Goal: Task Accomplishment & Management: Complete application form

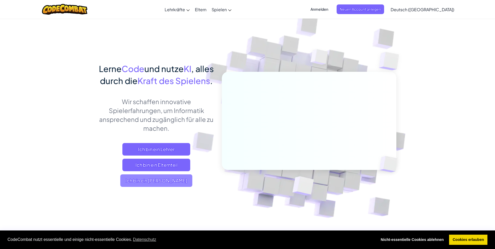
click at [165, 187] on span "Ich bin ein [PERSON_NAME]" at bounding box center [156, 180] width 72 height 13
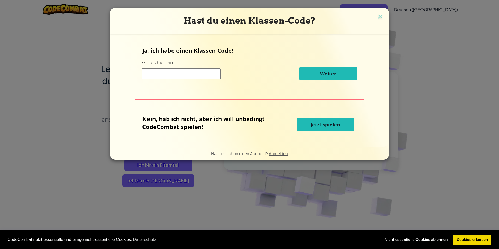
click at [313, 115] on div "Nein, hab ich nicht, aber ich will unbedingt CodeCombat spielen! Jetzt spielen" at bounding box center [249, 124] width 214 height 19
click at [311, 118] on button "Jetzt spielen" at bounding box center [325, 124] width 57 height 13
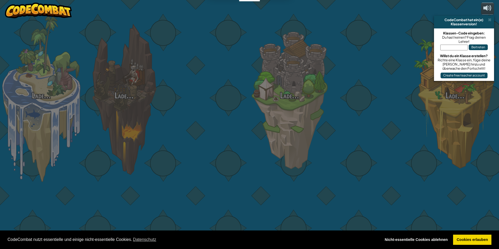
select select "de-DE"
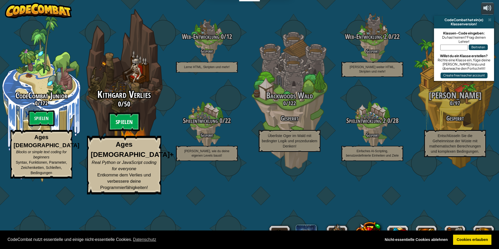
click at [131, 131] on btn "Spielen" at bounding box center [123, 121] width 31 height 19
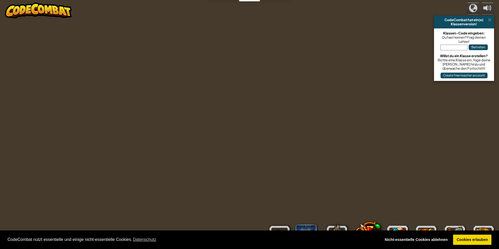
select select "de-DE"
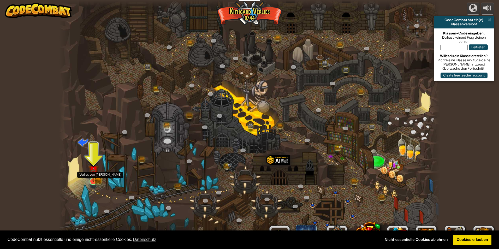
click at [96, 177] on img at bounding box center [93, 170] width 10 height 23
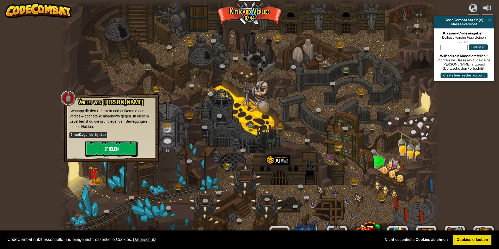
click at [98, 142] on button "Spielen" at bounding box center [111, 149] width 52 height 16
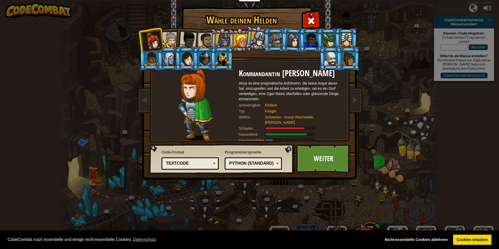
click at [215, 168] on div "Textcode Blöcke und Code Blöcke Blöcke (Symbole) Textcode" at bounding box center [189, 163] width 57 height 12
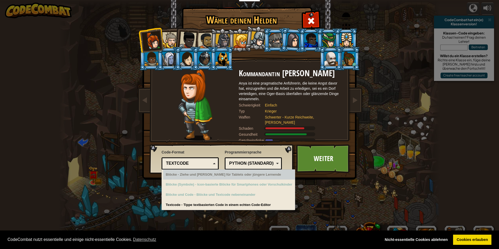
click at [214, 158] on div "Textcode Blöcke und Code Blöcke Blöcke (Symbole) Textcode" at bounding box center [189, 163] width 57 height 12
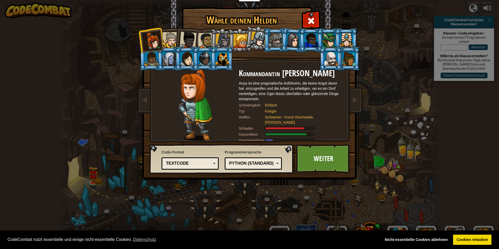
click at [279, 162] on div "Python (Standard) JavaScript Lua C++ Java (Experimentell) Python (Standard)" at bounding box center [253, 163] width 57 height 12
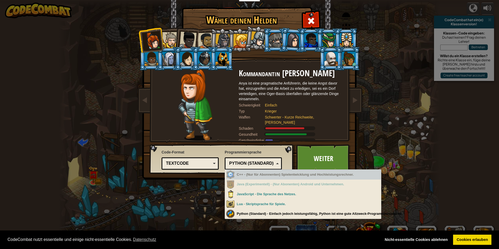
click at [242, 160] on div "Python (Standard)" at bounding box center [253, 163] width 50 height 8
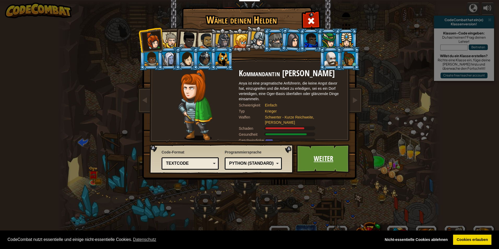
click at [331, 163] on link "Weiter" at bounding box center [323, 158] width 55 height 29
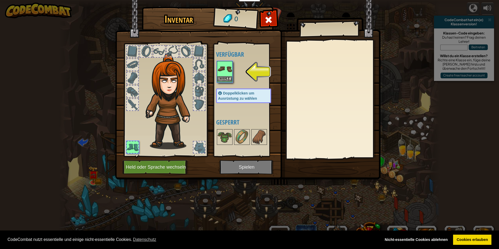
click at [228, 74] on img at bounding box center [224, 69] width 15 height 15
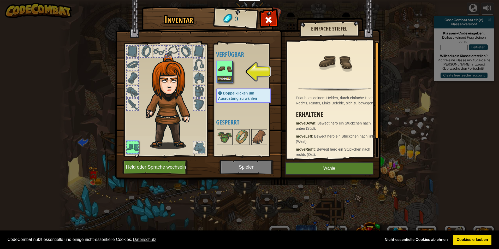
click at [227, 73] on img at bounding box center [224, 69] width 15 height 15
click at [225, 77] on button "Wähle" at bounding box center [224, 78] width 15 height 5
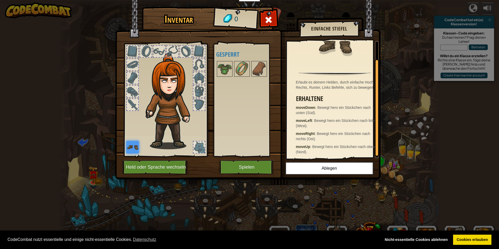
scroll to position [22, 0]
click at [241, 167] on button "Spielen" at bounding box center [246, 167] width 55 height 14
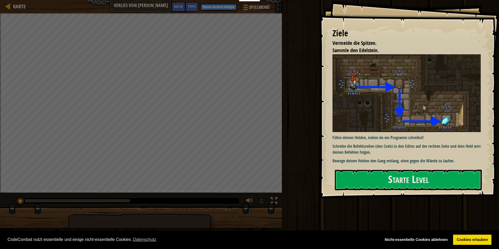
click at [434, 44] on li "Vermeide die Spitzen." at bounding box center [402, 43] width 153 height 8
click at [412, 179] on button "Starte Level" at bounding box center [408, 180] width 147 height 21
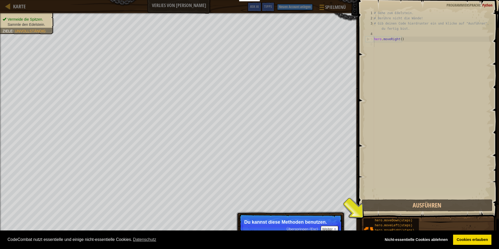
click at [430, 106] on div "# Gehe zum Edelstein. # Berühre nicht die Wände! # Gib deinen Code hierdrunter …" at bounding box center [432, 109] width 118 height 198
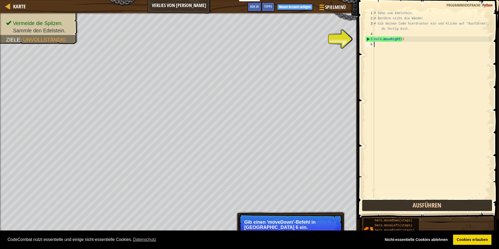
click at [427, 203] on button "Ausführen" at bounding box center [426, 205] width 131 height 12
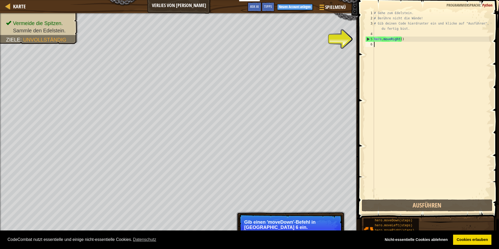
click at [378, 46] on div "# Gehe zum Edelstein. # Berühre nicht die Wände! # Gib deinen Code hierdrunter …" at bounding box center [432, 109] width 118 height 198
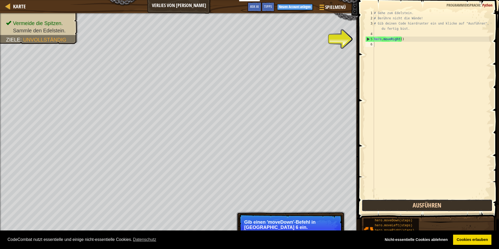
click at [408, 208] on button "Ausführen" at bounding box center [426, 205] width 131 height 12
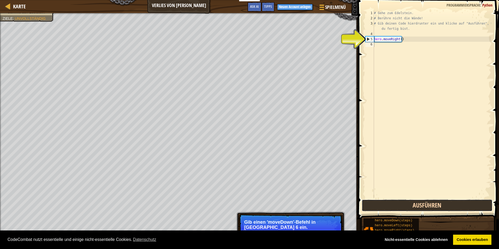
click at [408, 208] on button "Ausführen" at bounding box center [426, 205] width 131 height 12
click at [409, 206] on button "Ausführen" at bounding box center [426, 205] width 131 height 12
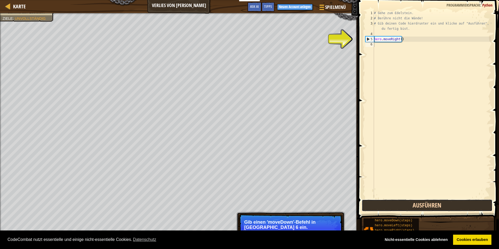
click at [409, 206] on button "Ausführen" at bounding box center [426, 205] width 131 height 12
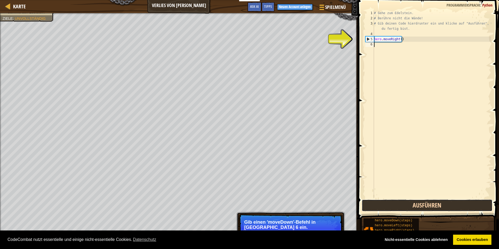
click at [409, 206] on button "Ausführen" at bounding box center [426, 205] width 131 height 12
click at [408, 204] on button "Ausführen" at bounding box center [426, 205] width 131 height 12
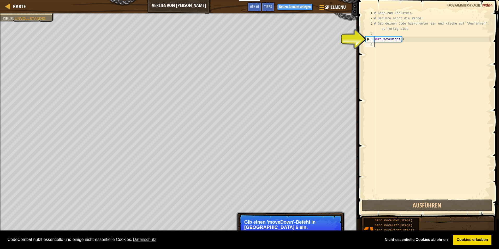
click at [399, 46] on div "# Gehe zum Edelstein. # Berühre nicht die Wände! # Gib deinen Code hierdrunter …" at bounding box center [432, 109] width 118 height 198
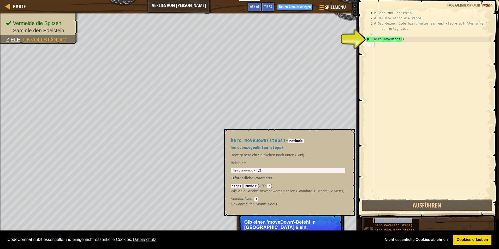
click at [400, 221] on span "hero.moveDown(steps)" at bounding box center [394, 221] width 38 height 4
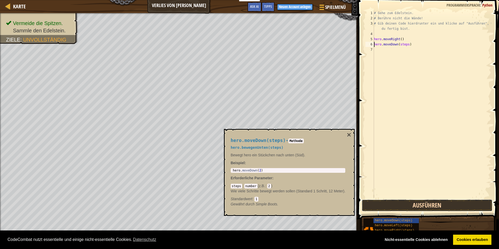
click at [427, 203] on button "Ausführen" at bounding box center [426, 205] width 131 height 12
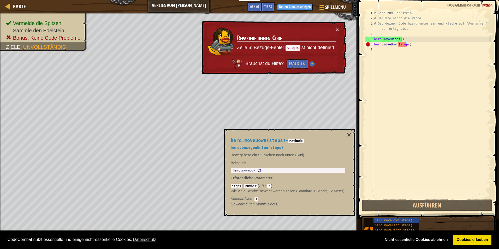
click at [407, 44] on div "# Gehe zum Edelstein. # Berühre nicht die Wände! # Gib deinen Code hierdrunter …" at bounding box center [432, 109] width 118 height 198
click at [405, 44] on div "# Gehe zum Edelstein. # Berühre nicht die Wände! # Gib deinen Code hierdrunter …" at bounding box center [432, 109] width 118 height 198
click at [406, 44] on div "# Gehe zum Edelstein. # Berühre nicht die Wände! # Gib deinen Code hierdrunter …" at bounding box center [432, 109] width 118 height 198
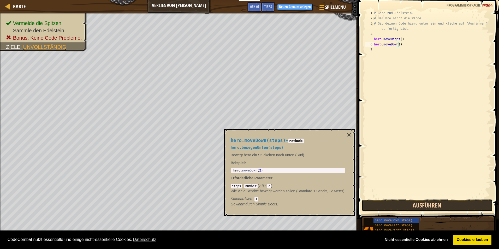
click at [454, 202] on button "Ausführen" at bounding box center [426, 205] width 131 height 12
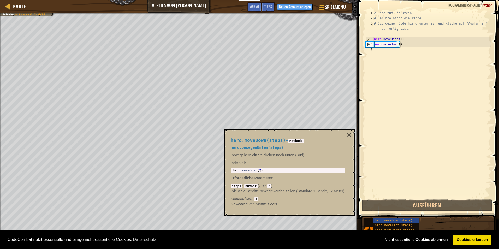
click at [403, 40] on div "# Gehe zum Edelstein. # Berühre nicht die Wände! # Gib deinen Code hierdrunter …" at bounding box center [432, 109] width 118 height 198
type textarea "hero.moveRight()"
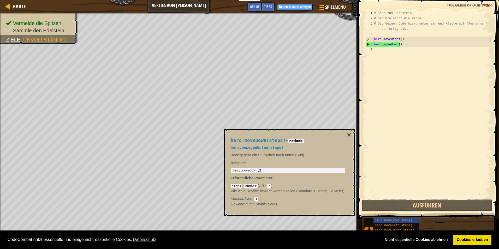
drag, startPoint x: 403, startPoint y: 40, endPoint x: 389, endPoint y: 67, distance: 30.3
click at [389, 67] on div "# Gehe zum Edelstein. # Berühre nicht die Wände! # Gib deinen Code hierdrunter …" at bounding box center [432, 109] width 118 height 198
click at [472, 236] on link "Cookies erlauben" at bounding box center [472, 239] width 38 height 10
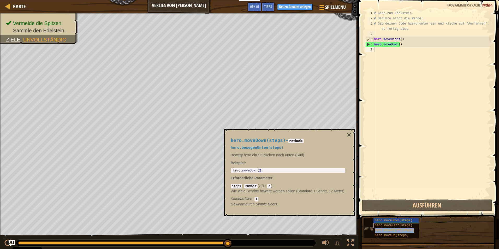
type textarea "hero.moveRight()"
type textarea "# Gib deinen Code hierdrunter ein und klicke auf "Ausführen", wenn du fertig bi…"
type textarea "hero.moveDown()"
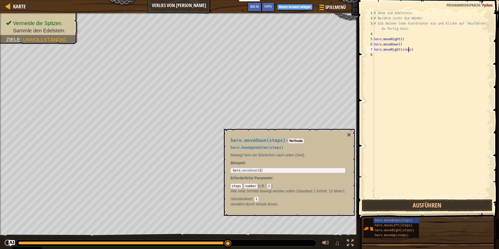
click at [407, 50] on div "# Gehe zum Edelstein. # Berühre nicht die Wände! # Gib deinen Code hierdrunter …" at bounding box center [432, 109] width 118 height 198
type textarea "hero.moveRight()"
click at [400, 207] on button "Ausführen" at bounding box center [426, 205] width 131 height 12
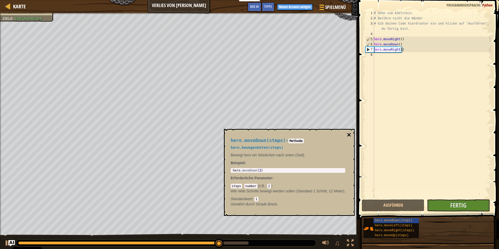
click at [348, 135] on button "×" at bounding box center [349, 134] width 4 height 7
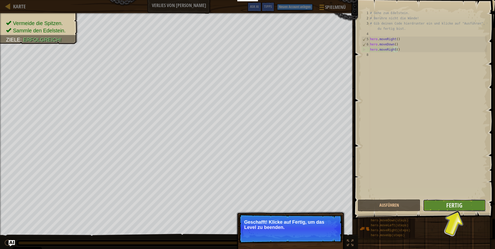
click at [444, 204] on button "Fertig" at bounding box center [454, 205] width 63 height 12
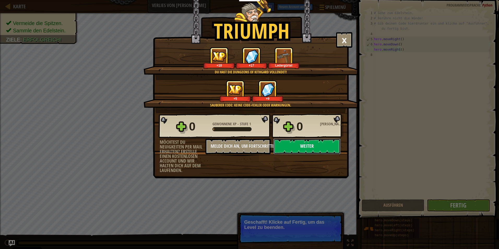
click at [281, 142] on button "Weiter" at bounding box center [306, 146] width 67 height 16
select select "de-DE"
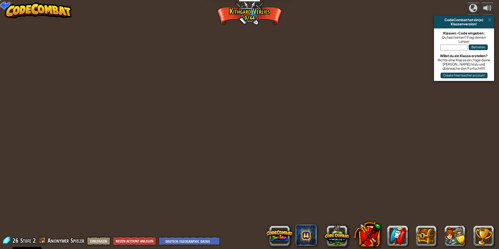
select select "de-DE"
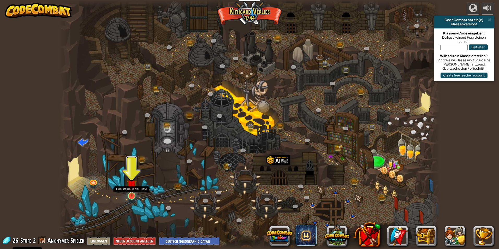
click at [130, 193] on img at bounding box center [131, 184] width 10 height 23
click at [487, 20] on div "CodeCombat hat ein(e)" at bounding box center [464, 20] width 56 height 4
click at [488, 20] on span at bounding box center [489, 20] width 3 height 4
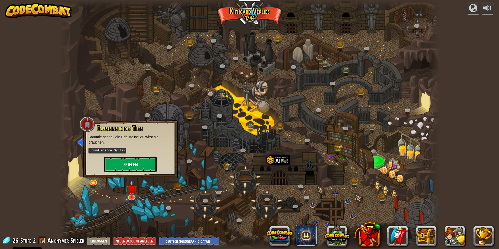
click at [143, 159] on button "Spielen" at bounding box center [130, 164] width 52 height 16
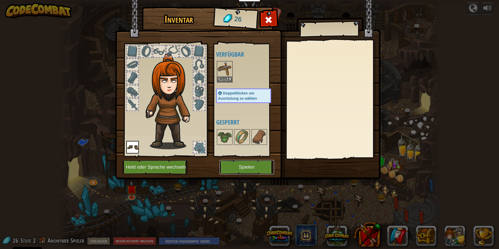
click at [248, 167] on button "Spielen" at bounding box center [246, 167] width 55 height 14
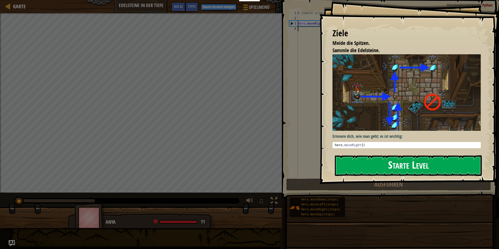
click at [402, 166] on button "Starte Level" at bounding box center [408, 165] width 147 height 21
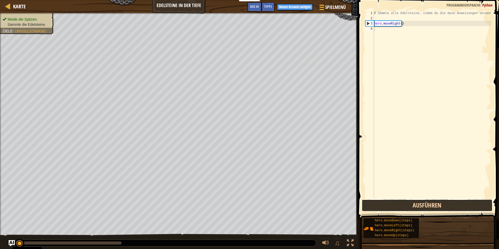
click at [408, 203] on button "Ausführen" at bounding box center [426, 205] width 131 height 12
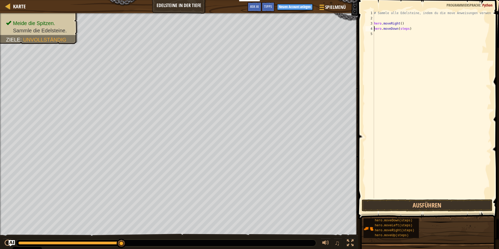
click at [406, 29] on div "# Sammle alle Edelsteine, indem du die move Anweisungen verwendest. hero . move…" at bounding box center [432, 109] width 118 height 198
type textarea "hero.moveDown()"
click at [415, 204] on button "Ausführen" at bounding box center [426, 205] width 131 height 12
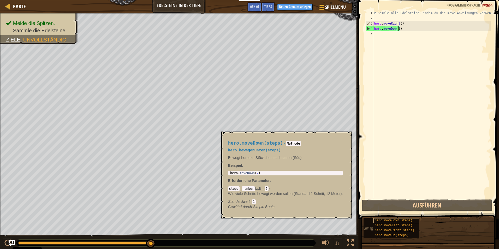
click at [404, 30] on div "# Sammle alle Edelsteine, indem du die move Anweisungen verwendest. hero . move…" at bounding box center [432, 109] width 118 height 198
click at [393, 34] on div "# Sammle alle Edelsteine, indem du die move Anweisungen verwendest. hero . move…" at bounding box center [432, 109] width 118 height 198
type textarea "h"
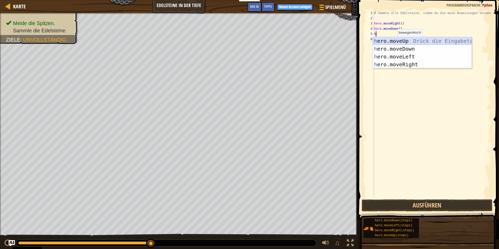
click at [401, 39] on div "h ero.moveUp Drück die Eingabetaste h ero.moveDown Drück die Eingabetaste h ero…" at bounding box center [422, 60] width 99 height 47
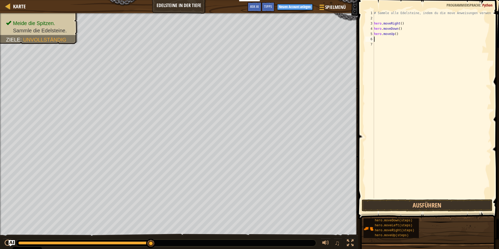
drag, startPoint x: 390, startPoint y: 40, endPoint x: 377, endPoint y: 39, distance: 13.6
click at [377, 39] on div "# Sammle alle Edelsteine, indem du die move Anweisungen verwendest. hero . move…" at bounding box center [432, 109] width 118 height 198
type textarea "h"
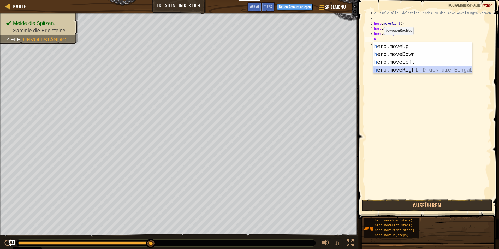
click at [391, 69] on div "h ero.moveUp Drück die Eingabetaste h ero.moveDown Drück die Eingabetaste h ero…" at bounding box center [422, 65] width 99 height 47
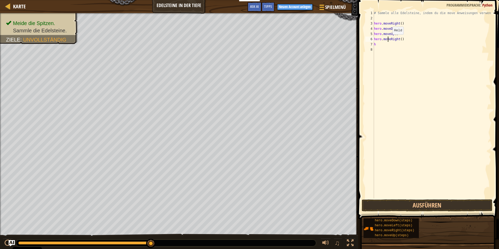
click at [388, 40] on div "# Sammle alle Edelsteine, indem du die move Anweisungen verwendest. hero . move…" at bounding box center [432, 109] width 118 height 198
type textarea "hero.moveRight()"
click at [407, 41] on div "# Sammle alle Edelsteine, indem du die move Anweisungen verwendest. hero . move…" at bounding box center [432, 109] width 118 height 198
drag, startPoint x: 407, startPoint y: 41, endPoint x: 373, endPoint y: 39, distance: 34.2
click at [373, 39] on div "hero.moveRight() 1 2 3 4 5 6 7 8 # Sammle alle Edelsteine, indem du die move An…" at bounding box center [427, 104] width 127 height 188
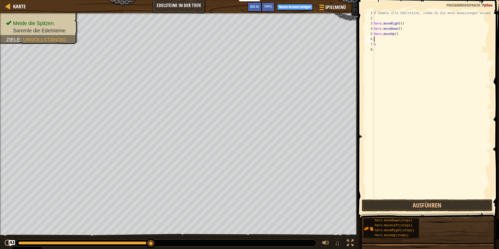
type textarea "h"
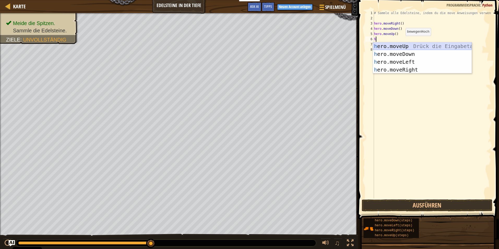
click at [414, 48] on div "h ero.moveUp Drück die Eingabetaste h ero.moveDown Drück die Eingabetaste h ero…" at bounding box center [422, 65] width 99 height 47
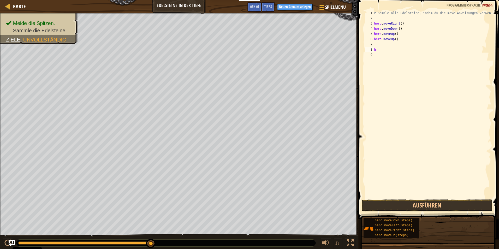
click at [393, 50] on div "# Sammle alle Edelsteine, indem du die move Anweisungen verwendest. hero . move…" at bounding box center [432, 109] width 118 height 198
type textarea "h"
click at [404, 206] on button "Ausführen" at bounding box center [426, 205] width 131 height 12
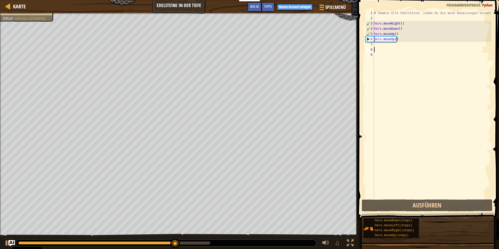
click at [389, 46] on div "# Sammle alle Edelsteine, indem du die move Anweisungen verwendest. hero . move…" at bounding box center [432, 109] width 118 height 198
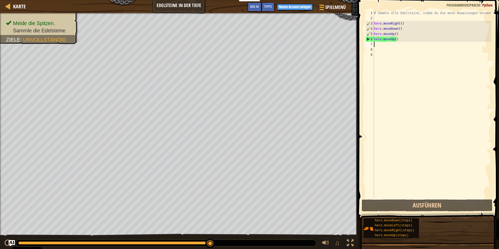
drag, startPoint x: 389, startPoint y: 46, endPoint x: 380, endPoint y: 47, distance: 9.2
click at [380, 47] on div "# Sammle alle Edelsteine, indem du die move Anweisungen verwendest. hero . move…" at bounding box center [432, 109] width 118 height 198
click at [381, 45] on div "# Sammle alle Edelsteine, indem du die move Anweisungen verwendest. hero . move…" at bounding box center [432, 109] width 118 height 198
type textarea "h"
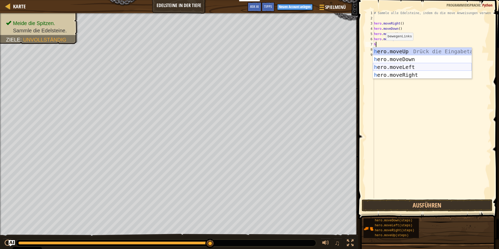
click at [392, 72] on div "h ero.moveUp Drück die Eingabetaste h ero.moveDown Drück die Eingabetaste h ero…" at bounding box center [422, 70] width 99 height 47
type textarea "h"
click at [395, 71] on div "h ero.moveUp Drück die Eingabetaste h ero.moveDown Drück die Eingabetaste h ero…" at bounding box center [422, 70] width 99 height 47
click at [397, 205] on button "Ausführen" at bounding box center [426, 205] width 131 height 12
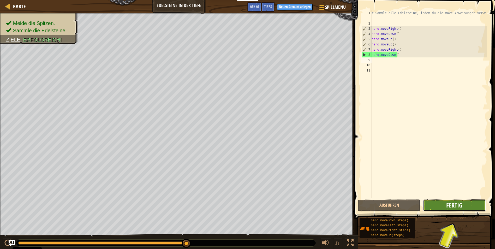
click at [462, 205] on span "Fertig" at bounding box center [454, 205] width 16 height 8
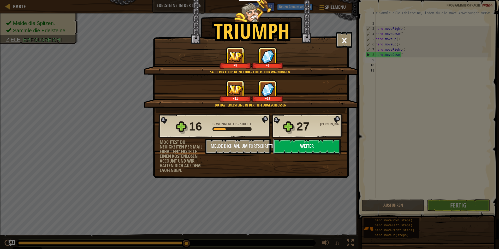
click at [295, 148] on button "Weiter" at bounding box center [306, 146] width 67 height 16
select select "de-DE"
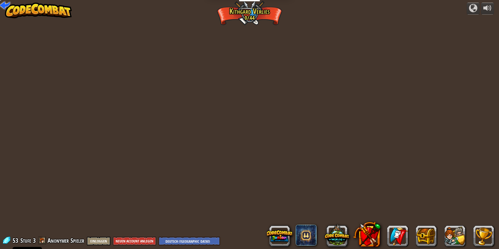
select select "de-DE"
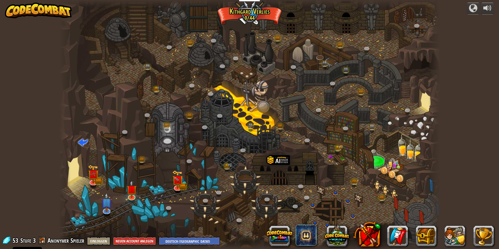
select select "de-DE"
click at [177, 179] on img at bounding box center [177, 176] width 6 height 6
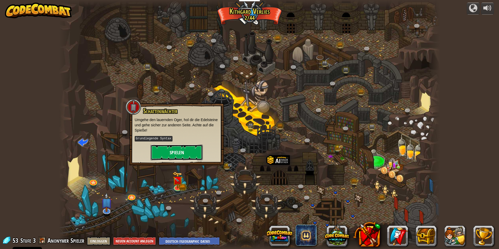
click at [165, 152] on button "Spielen" at bounding box center [176, 152] width 52 height 16
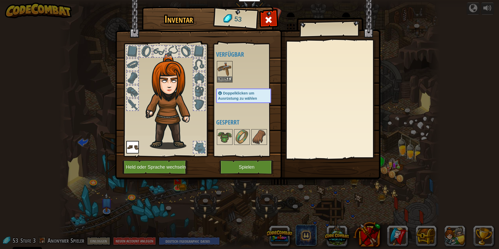
click at [224, 93] on span "Doppelklicken um Ausrüstung zu wählen" at bounding box center [237, 95] width 39 height 9
click at [236, 171] on button "Spielen" at bounding box center [246, 167] width 55 height 14
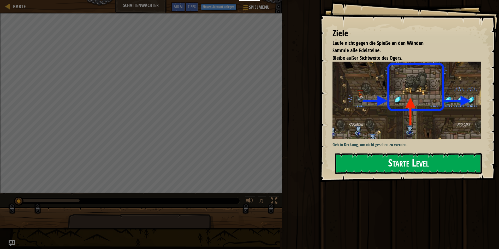
click at [431, 169] on button "Starte Level" at bounding box center [408, 163] width 147 height 21
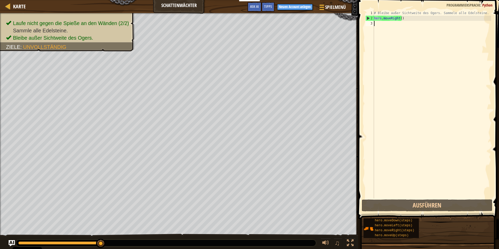
type textarea "h"
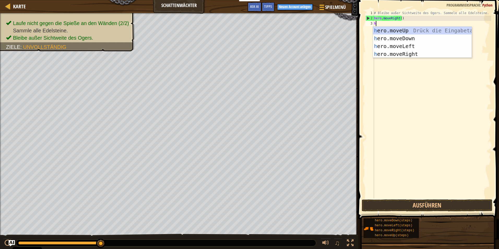
scroll to position [2, 0]
click at [396, 49] on div "h ero.moveUp Drück die Eingabetaste h ero.moveDown Drück die Eingabetaste h ero…" at bounding box center [422, 50] width 99 height 47
type textarea "g"
click at [397, 35] on div "hero.moveRi g ht Drück die Eingabetaste" at bounding box center [422, 50] width 99 height 47
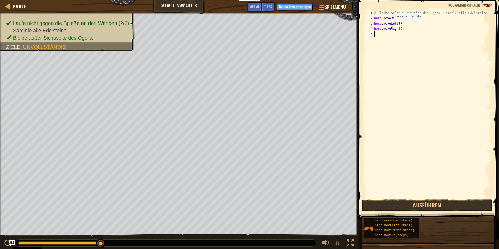
type textarea "h"
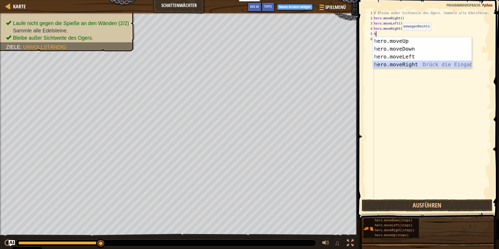
click at [403, 62] on div "h ero.moveUp Drück die Eingabetaste h ero.moveDown Drück die Eingabetaste h ero…" at bounding box center [422, 60] width 99 height 47
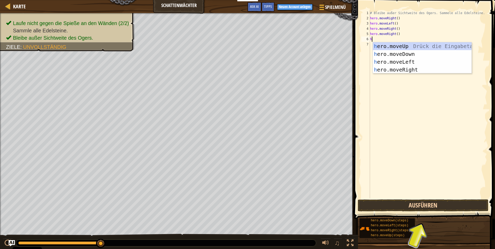
type textarea "h"
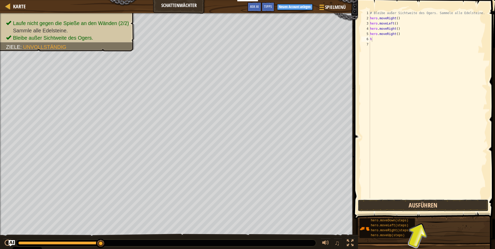
click at [422, 205] on button "Ausführen" at bounding box center [423, 205] width 131 height 12
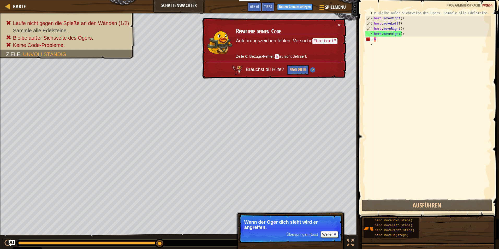
click at [405, 40] on div "# Bleibe außer Sichtweite des Ogers. Sammele alle Edelsteine. hero . moveRight …" at bounding box center [432, 109] width 118 height 198
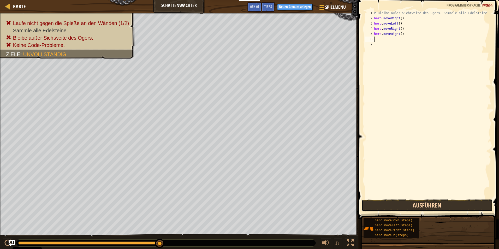
click at [427, 207] on button "Ausführen" at bounding box center [426, 205] width 131 height 12
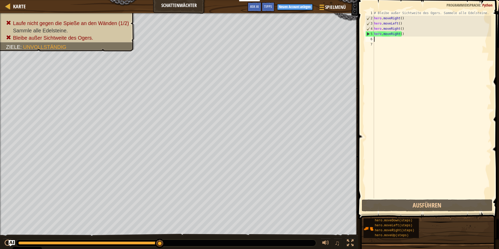
click at [407, 33] on div "# Bleibe außer Sichtweite des Ogers. Sammele alle Edelsteine. hero . moveRight …" at bounding box center [432, 109] width 118 height 198
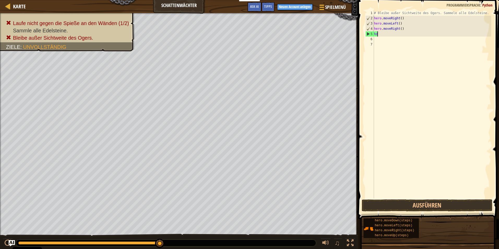
type textarea "h"
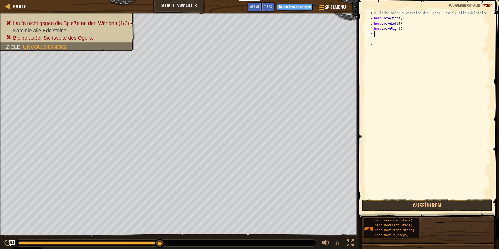
type textarea "h"
click at [0, 0] on div "h ero.moveUp Drück die Eingabetaste h ero.moveDown Drück die Eingabetaste h ero…" at bounding box center [0, 0] width 0 height 0
type textarea "h"
click at [0, 0] on div "h ero.moveUp Drück die Eingabetaste h ero.moveDown Drück die Eingabetaste h ero…" at bounding box center [0, 0] width 0 height 0
type textarea "h"
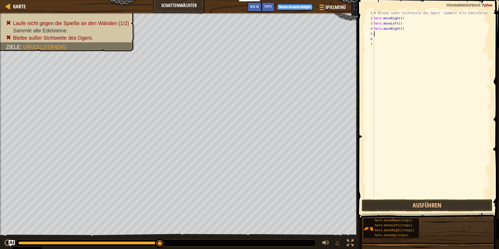
click at [0, 0] on div "h ero.moveUp Drück die Eingabetaste h ero.moveDown Drück die Eingabetaste h ero…" at bounding box center [0, 0] width 0 height 0
type textarea "h"
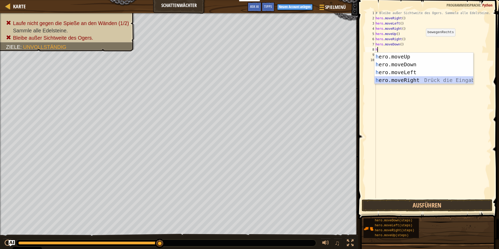
click at [420, 76] on div "h ero.moveUp Drück die Eingabetaste h ero.moveDown Drück die Eingabetaste h ero…" at bounding box center [423, 76] width 99 height 47
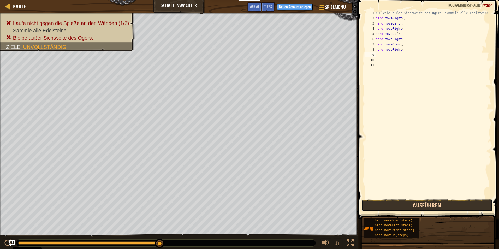
click at [408, 208] on button "Ausführen" at bounding box center [426, 205] width 131 height 12
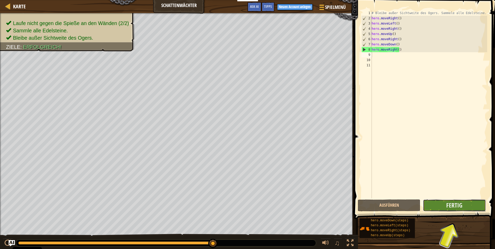
click at [477, 207] on button "Fertig" at bounding box center [454, 205] width 63 height 12
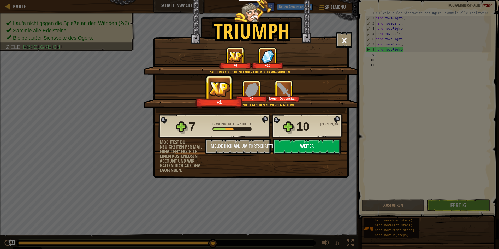
click at [316, 144] on button "Weiter" at bounding box center [306, 146] width 67 height 16
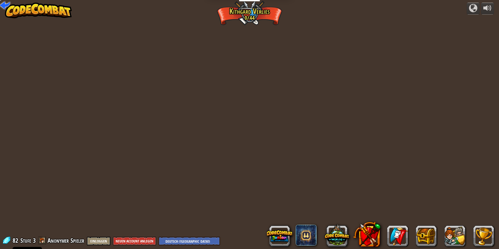
select select "de-DE"
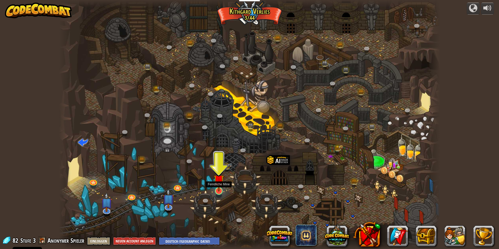
click at [219, 187] on img at bounding box center [219, 179] width 10 height 23
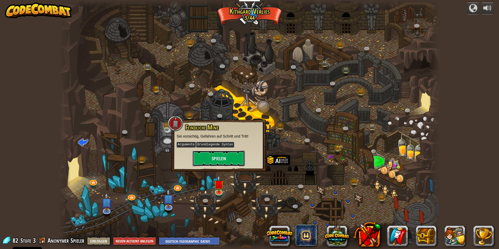
click at [216, 161] on button "Spielen" at bounding box center [218, 158] width 52 height 16
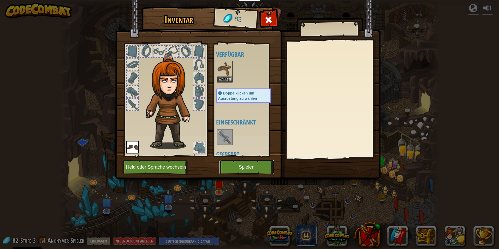
click at [245, 164] on button "Spielen" at bounding box center [246, 167] width 55 height 14
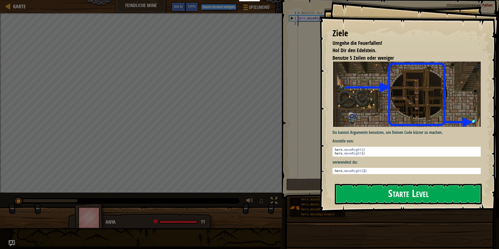
click at [370, 190] on button "Starte Level" at bounding box center [408, 194] width 147 height 21
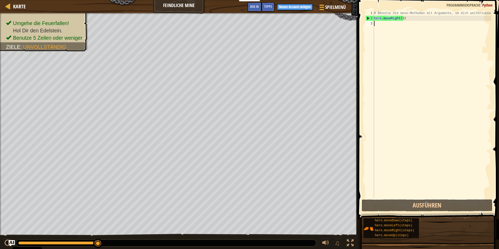
click at [376, 23] on div "# Benutze die move-Methoden mit Argumente, um dich weiterzubewegen hero . moveR…" at bounding box center [432, 109] width 118 height 198
type textarea "h"
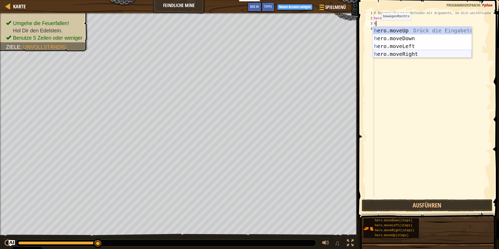
click at [390, 51] on div "h ero.moveUp Drück die Eingabetaste h ero.moveDown Drück die Eingabetaste h ero…" at bounding box center [422, 50] width 99 height 47
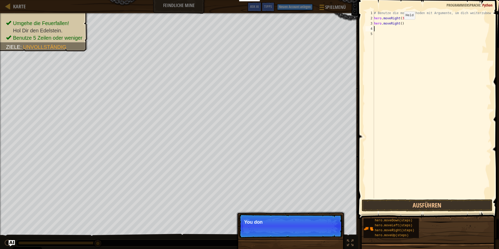
click at [399, 25] on div "# Benutze die move-Methoden mit Argumente, um dich weiterzubewegen hero . moveR…" at bounding box center [432, 109] width 118 height 198
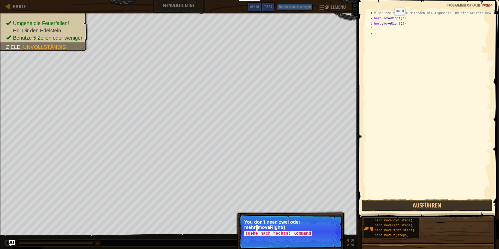
scroll to position [2, 2]
click at [430, 206] on button "Ausführen" at bounding box center [426, 205] width 131 height 12
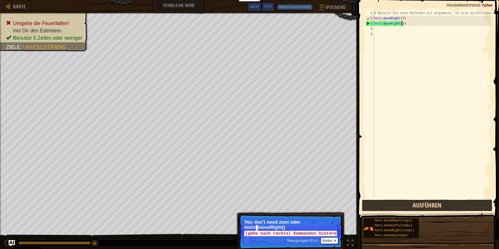
click at [405, 205] on button "Ausführen" at bounding box center [426, 205] width 131 height 12
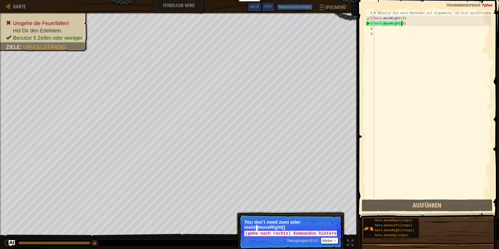
click at [418, 22] on div "# Benutze die move-Methoden mit Argumente, um dich weiterzubewegen hero . moveR…" at bounding box center [432, 109] width 118 height 198
drag, startPoint x: 418, startPoint y: 22, endPoint x: 377, endPoint y: 20, distance: 41.0
click at [377, 20] on div "# Benutze die move-Methoden mit Argumente, um dich weiterzubewegen hero . moveR…" at bounding box center [432, 109] width 118 height 198
type textarea "hero.moveRight(3) hero.moveRight(3)"
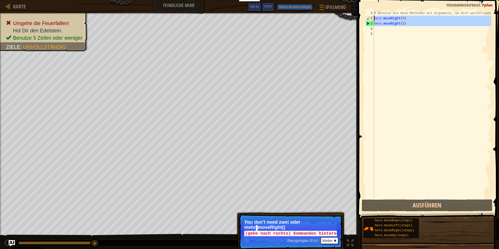
scroll to position [2, 0]
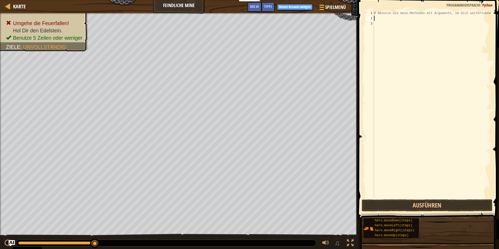
type textarea "# Benutze die move-Methoden mit Argumente, um dich weiterzubewegen"
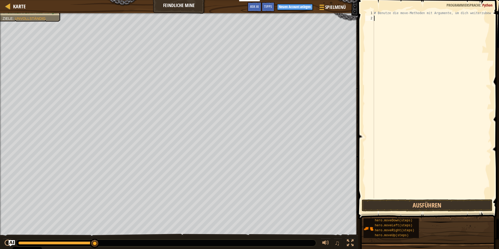
type textarea "h"
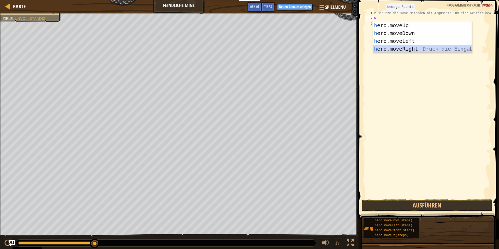
click at [396, 45] on div "h ero.moveUp Drück die Eingabetaste h ero.moveDown Drück die Eingabetaste h ero…" at bounding box center [422, 44] width 99 height 47
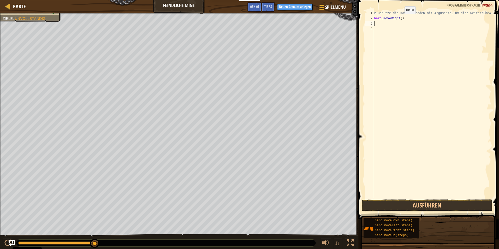
click at [400, 19] on div "# Benutze die move-Methoden mit Argumente, um dich weiterzubewegen hero . moveR…" at bounding box center [432, 109] width 118 height 198
type textarea "hero.moveRight(3)"
click at [411, 202] on button "Ausführen" at bounding box center [426, 205] width 131 height 12
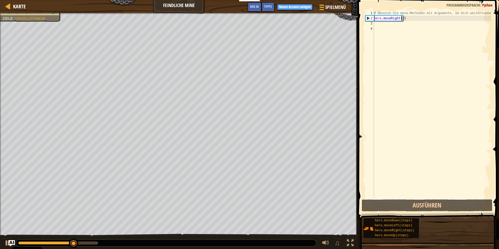
click at [394, 27] on div "# Benutze die move-Methoden mit Argumente, um dich weiterzubewegen hero . moveR…" at bounding box center [432, 109] width 118 height 198
click at [397, 23] on div "# Benutze die move-Methoden mit Argumente, um dich weiterzubewegen hero . moveR…" at bounding box center [432, 109] width 118 height 198
type textarea "h"
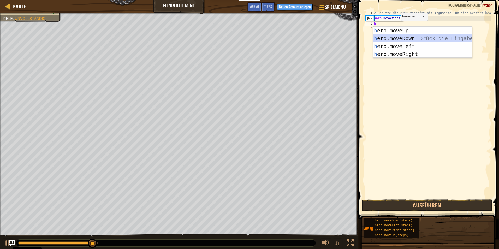
click at [401, 40] on div "h ero.moveUp Drück die Eingabetaste h ero.moveDown Drück die Eingabetaste h ero…" at bounding box center [422, 50] width 99 height 47
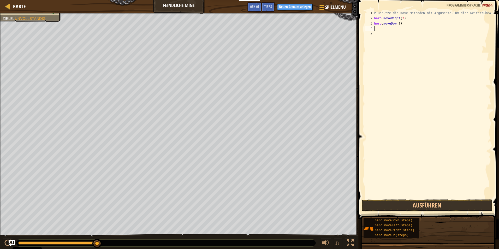
click at [402, 23] on div "# Benutze die move-Methoden mit Argumente, um dich weiterzubewegen hero . moveR…" at bounding box center [432, 109] width 118 height 198
type textarea "h"
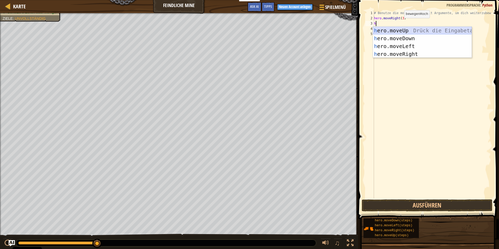
click at [423, 28] on div "h ero.moveUp Drück die Eingabetaste h ero.moveDown Drück die Eingabetaste h ero…" at bounding box center [422, 50] width 99 height 47
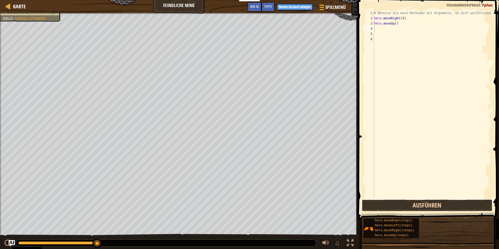
click at [397, 208] on button "Ausführen" at bounding box center [426, 205] width 131 height 12
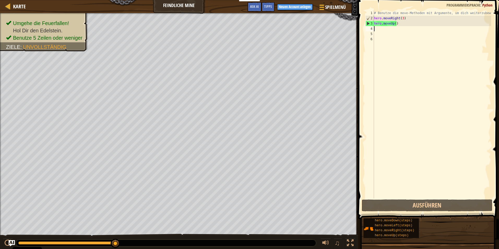
type textarea "h"
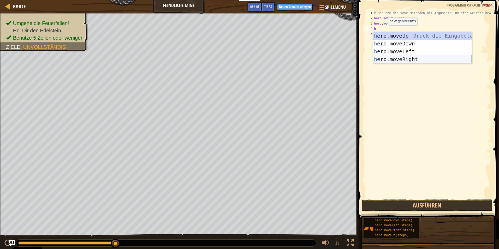
click at [397, 58] on div "h ero.moveUp Drück die Eingabetaste h ero.moveDown Drück die Eingabetaste h ero…" at bounding box center [422, 55] width 99 height 47
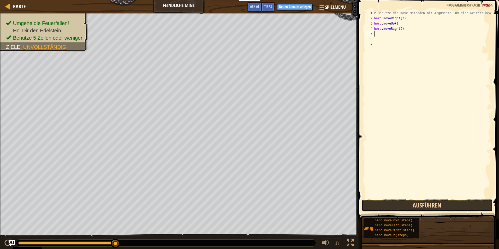
click at [394, 202] on button "Ausführen" at bounding box center [426, 205] width 131 height 12
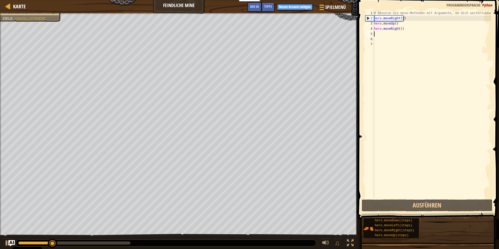
type textarea "h"
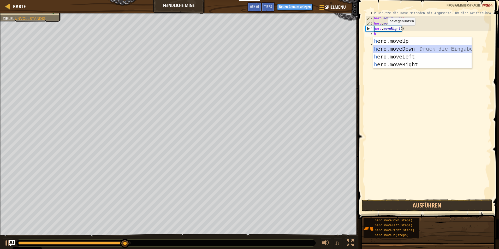
click at [398, 48] on div "h ero.moveUp Drück die Eingabetaste h ero.moveDown Drück die Eingabetaste h ero…" at bounding box center [422, 60] width 99 height 47
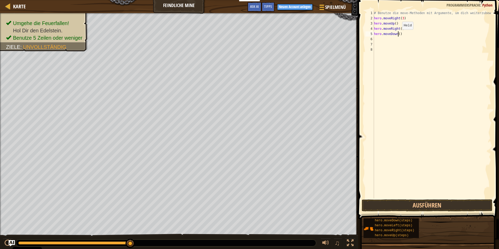
click at [397, 35] on div "# Benutze die move-Methoden mit Argumente, um dich weiterzubewegen hero . moveR…" at bounding box center [432, 109] width 118 height 198
type textarea "hero.moveDown(3)"
click at [401, 39] on div "# Benutze die move-Methoden mit Argumente, um dich weiterzubewegen hero . moveR…" at bounding box center [432, 109] width 118 height 198
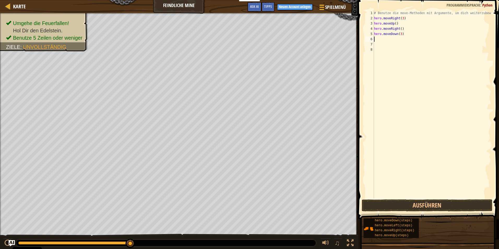
type textarea "h"
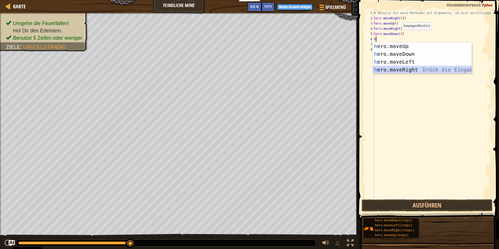
click at [398, 68] on div "h ero.moveUp Drück die Eingabetaste h ero.moveDown Drück die Eingabetaste h ero…" at bounding box center [422, 65] width 99 height 47
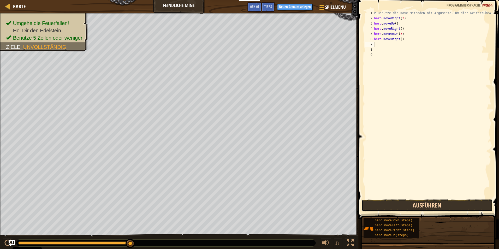
click at [404, 201] on button "Ausführen" at bounding box center [426, 205] width 131 height 12
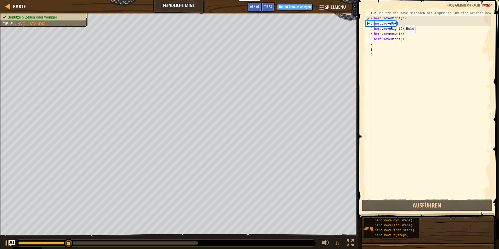
click at [400, 38] on div "# Benutze die move-Methoden mit Argumente, um dich weiterzubewegen hero . moveR…" at bounding box center [432, 109] width 118 height 198
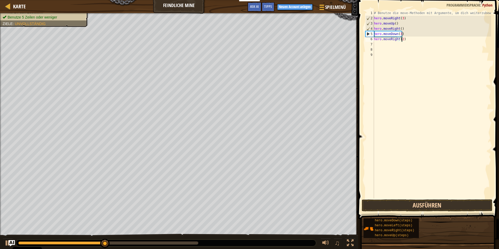
type textarea "hero.moveRight(2)"
click at [412, 203] on button "Ausführen" at bounding box center [426, 205] width 131 height 12
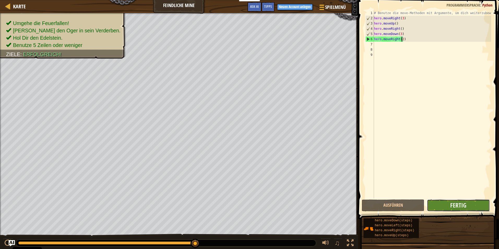
click at [441, 206] on button "Fertig" at bounding box center [458, 205] width 63 height 12
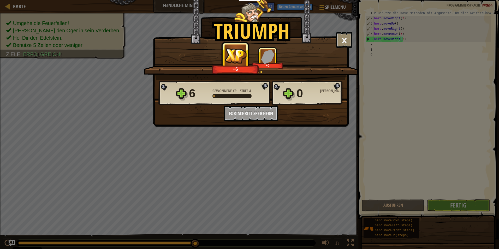
click at [261, 114] on div "6 Gewonnene XP - Stufe 4 0 Gewonnene Edelsteine Möchtest du Neuigkeiten per Mai…" at bounding box center [250, 100] width 195 height 41
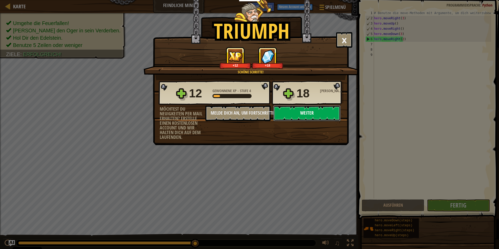
click at [306, 117] on button "Weiter" at bounding box center [306, 113] width 67 height 16
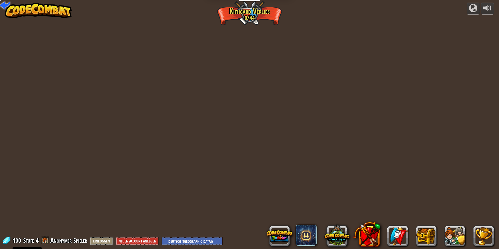
select select "de-DE"
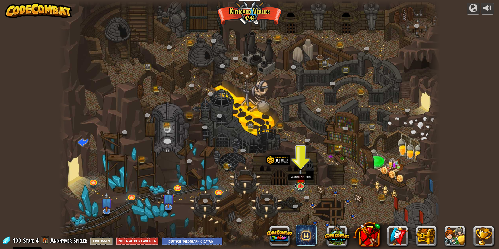
click at [303, 188] on link at bounding box center [300, 186] width 10 height 8
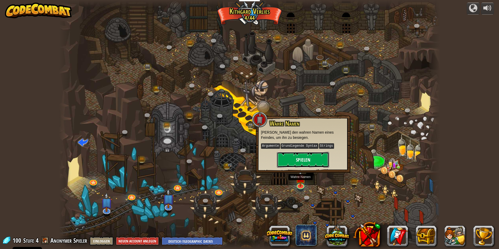
click at [295, 163] on button "Spielen" at bounding box center [303, 160] width 52 height 16
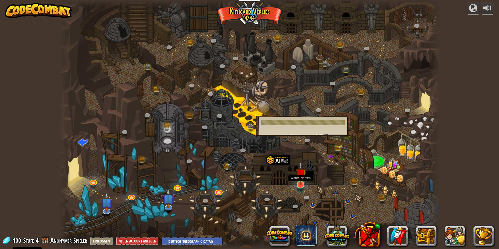
click at [296, 185] on img at bounding box center [300, 173] width 10 height 23
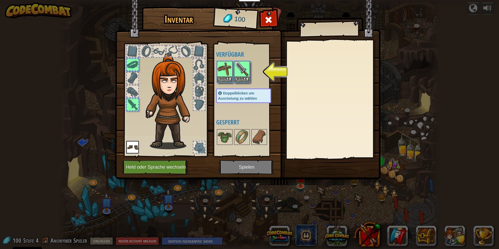
click at [233, 67] on div at bounding box center [248, 71] width 65 height 23
click at [240, 68] on img at bounding box center [241, 69] width 15 height 15
click at [236, 71] on img at bounding box center [241, 69] width 15 height 15
click at [245, 68] on img at bounding box center [241, 69] width 15 height 15
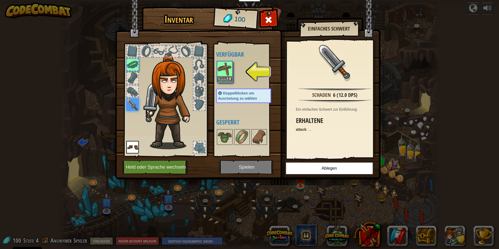
click at [221, 75] on img at bounding box center [224, 69] width 15 height 15
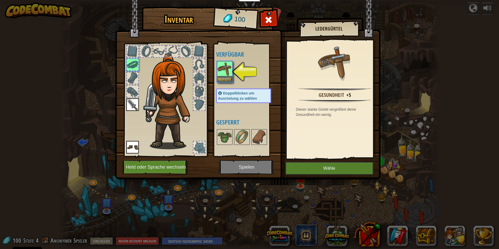
click at [221, 75] on img at bounding box center [224, 69] width 15 height 15
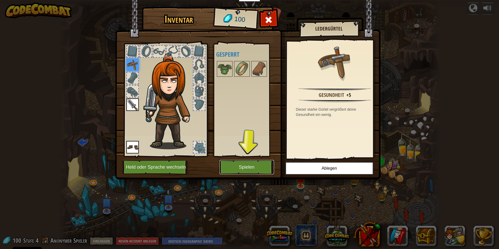
click at [251, 167] on button "Spielen" at bounding box center [246, 167] width 55 height 14
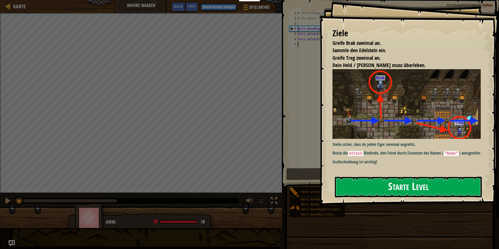
click at [397, 179] on button "Starte Level" at bounding box center [408, 187] width 147 height 21
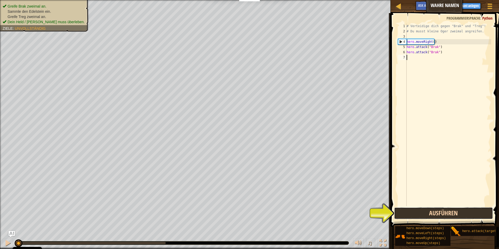
click at [416, 211] on button "Ausführen" at bounding box center [443, 213] width 99 height 12
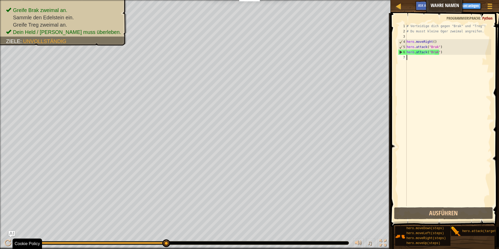
drag, startPoint x: 169, startPoint y: 243, endPoint x: 184, endPoint y: 244, distance: 15.1
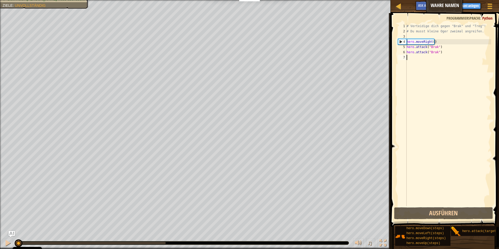
drag, startPoint x: 169, startPoint y: 241, endPoint x: -1, endPoint y: 236, distance: 169.8
click at [0, 0] on html "Cookie Policy CodeCombat nutzt essentielle und einige nicht-essentielle Cookies…" at bounding box center [249, 0] width 499 height 0
drag, startPoint x: 417, startPoint y: 59, endPoint x: 414, endPoint y: 54, distance: 5.9
click at [414, 54] on div "# Verteidige dich gegen "Brak" und "Treg"! # Du musst kleine Oger zweimal angre…" at bounding box center [448, 119] width 86 height 193
type textarea "hero.attack("Brak")"
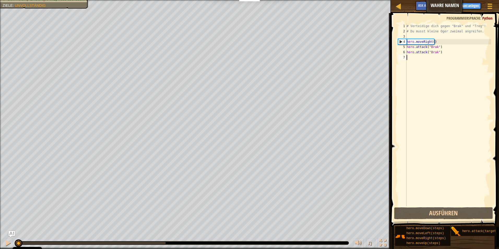
drag, startPoint x: 415, startPoint y: 62, endPoint x: 412, endPoint y: 59, distance: 3.5
click at [413, 61] on div "# Verteidige dich gegen "Brak" und "Treg"! # Du musst kleine Oger zweimal angre…" at bounding box center [448, 119] width 86 height 193
type textarea "h"
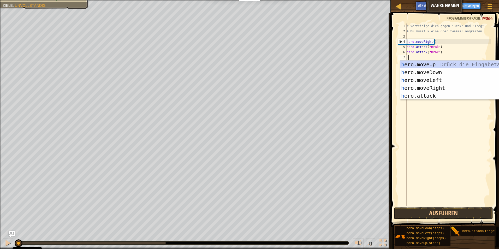
scroll to position [2, 0]
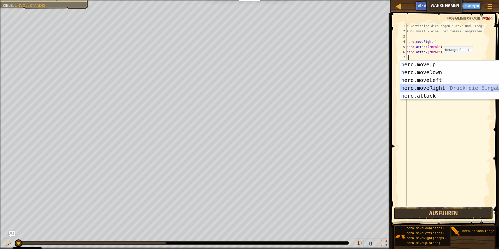
click at [430, 85] on div "h ero.moveUp Drück die Eingabetaste h ero.moveDown Drück die Eingabetaste h ero…" at bounding box center [449, 88] width 99 height 55
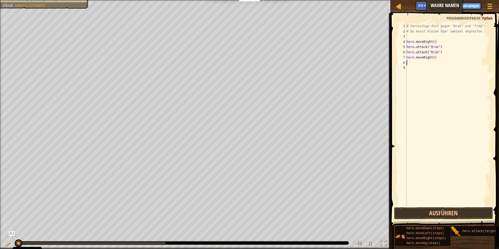
drag, startPoint x: 415, startPoint y: 62, endPoint x: 455, endPoint y: 53, distance: 40.6
click at [455, 53] on div "# Verteidige dich gegen "Brak" und "Treg"! # Du musst kleine Oger zweimal angre…" at bounding box center [448, 119] width 86 height 193
click at [432, 57] on div "# Verteidige dich gegen "Brak" und "Treg"! # Du musst kleine Oger zweimal angre…" at bounding box center [448, 119] width 86 height 193
type textarea "hero.moveRight(2)"
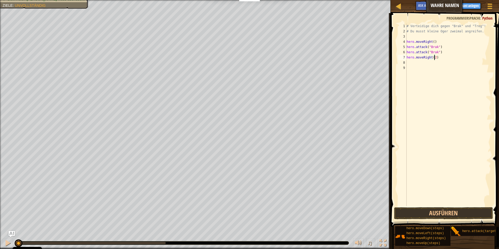
click at [423, 61] on div "# Verteidige dich gegen "Brak" und "Treg"! # Du musst kleine Oger zweimal angre…" at bounding box center [448, 119] width 86 height 193
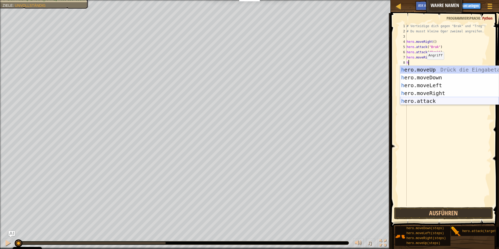
click at [424, 98] on div "h ero.moveUp Drück die Eingabetaste h ero.moveDown Drück die Eingabetaste h ero…" at bounding box center [449, 93] width 99 height 55
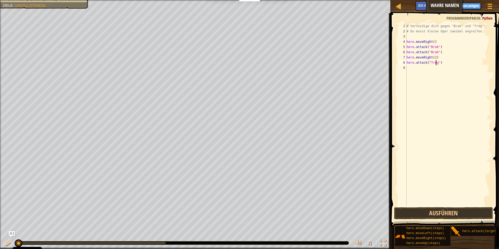
type textarea "hero.attack("Treg")"
click at [439, 69] on div "# Verteidige dich gegen "Brak" und "Treg"! # Du musst kleine Oger zweimal angre…" at bounding box center [448, 119] width 86 height 193
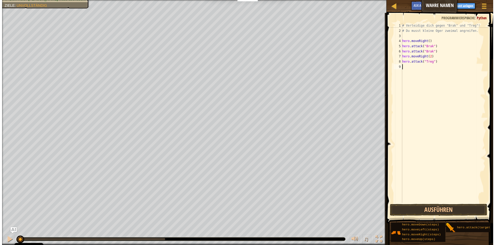
scroll to position [2, 0]
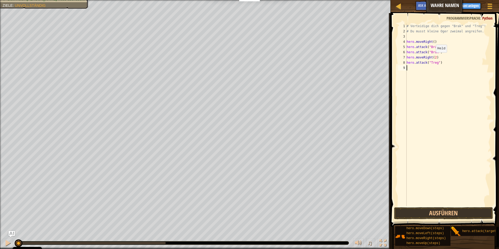
click at [431, 58] on div "# Verteidige dich gegen "Brak" und "Treg"! # Du musst kleine Oger zweimal angre…" at bounding box center [448, 119] width 86 height 193
type textarea "hero.moveRight(2)"
click at [434, 58] on div "# Verteidige dich gegen "Brak" und "Treg"! # Du musst kleine Oger zweimal angre…" at bounding box center [448, 119] width 86 height 193
click at [441, 72] on div "# Verteidige dich gegen "Brak" und "Treg"! # Du musst kleine Oger zweimal angre…" at bounding box center [448, 119] width 86 height 193
drag, startPoint x: 411, startPoint y: 69, endPoint x: 424, endPoint y: 66, distance: 13.4
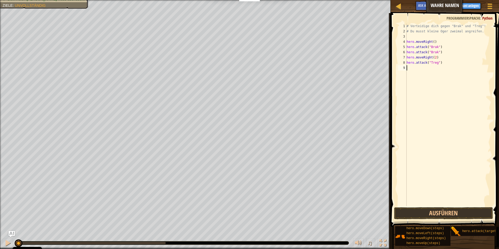
click at [424, 66] on div "# Verteidige dich gegen "Brak" und "Treg"! # Du musst kleine Oger zweimal angre…" at bounding box center [448, 119] width 86 height 193
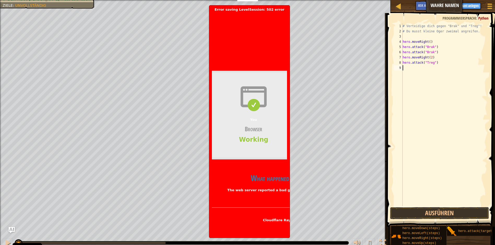
click at [417, 69] on div "# Verteidige dich gegen "Brak" und "Treg"! # Du musst kleine Oger zweimal angre…" at bounding box center [444, 119] width 86 height 193
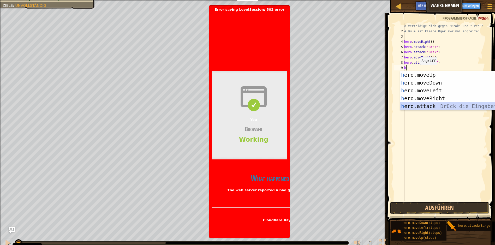
click at [433, 108] on div "h ero.moveUp Drück die Eingabetaste h ero.moveDown Drück die Eingabetaste h ero…" at bounding box center [449, 98] width 99 height 55
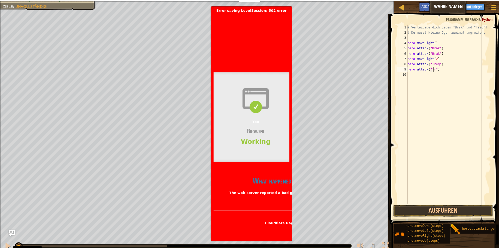
scroll to position [2, 2]
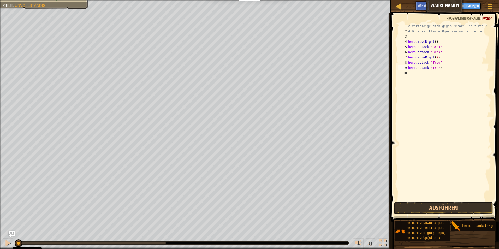
type textarea "hero.attack("Treg")"
click at [417, 82] on div "# Verteidige dich gegen "Brak" und "Treg"! # Du musst kleine Oger zweimal angre…" at bounding box center [449, 117] width 84 height 188
click at [444, 211] on button "Ausführen" at bounding box center [443, 208] width 99 height 12
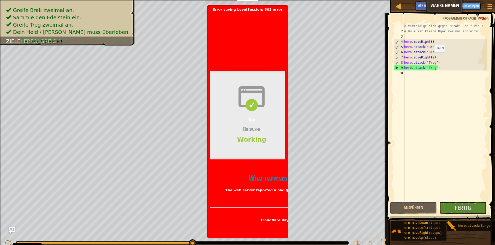
click at [431, 58] on div "# Verteidige dich gegen "Brak" und "Treg"! # Du musst kleine Oger zweimal angre…" at bounding box center [445, 117] width 84 height 188
type textarea "hero.moveRight()"
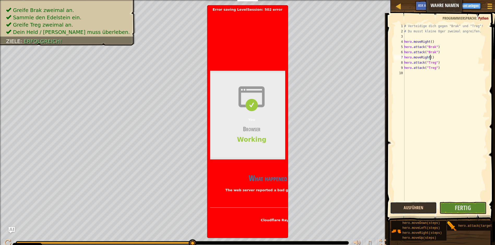
click at [416, 207] on button "Ausführen" at bounding box center [413, 208] width 47 height 12
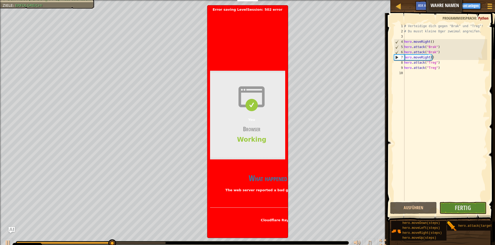
click at [264, 48] on header "Bad gateway Error code 502 Visit [DOMAIN_NAME] for more information. [DATE] 13:…" at bounding box center [335, 37] width 250 height 51
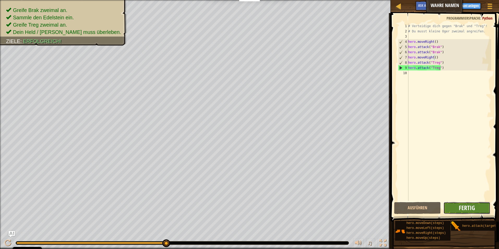
click at [461, 212] on span "Fertig" at bounding box center [466, 207] width 16 height 8
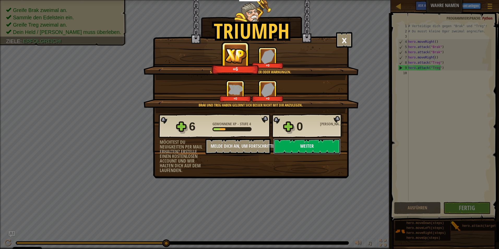
click at [334, 147] on button "Weiter" at bounding box center [306, 146] width 67 height 16
select select "de-DE"
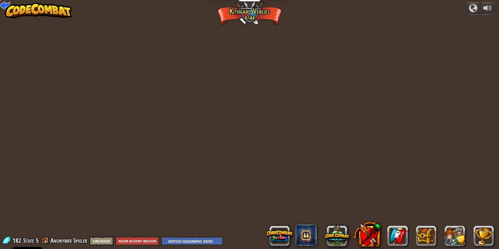
select select "de-DE"
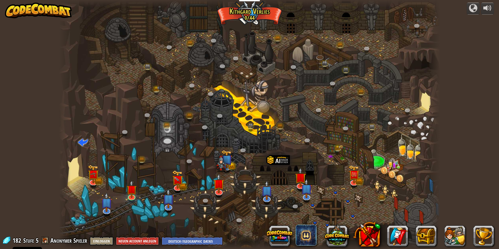
select select "de-DE"
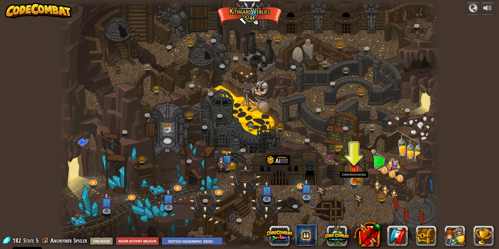
click at [355, 178] on img at bounding box center [354, 170] width 10 height 23
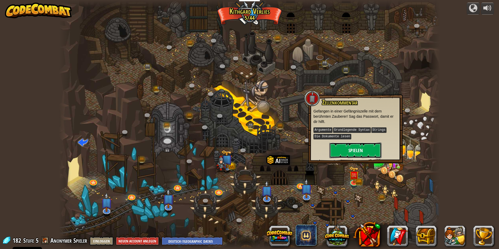
click at [354, 147] on button "Spielen" at bounding box center [355, 150] width 52 height 16
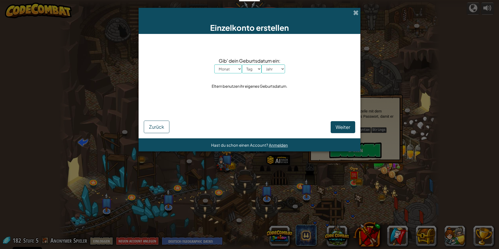
click at [355, 9] on div "Einzelkonto erstellen" at bounding box center [249, 21] width 222 height 26
click at [355, 10] on span at bounding box center [355, 12] width 5 height 5
